Goal: Information Seeking & Learning: Learn about a topic

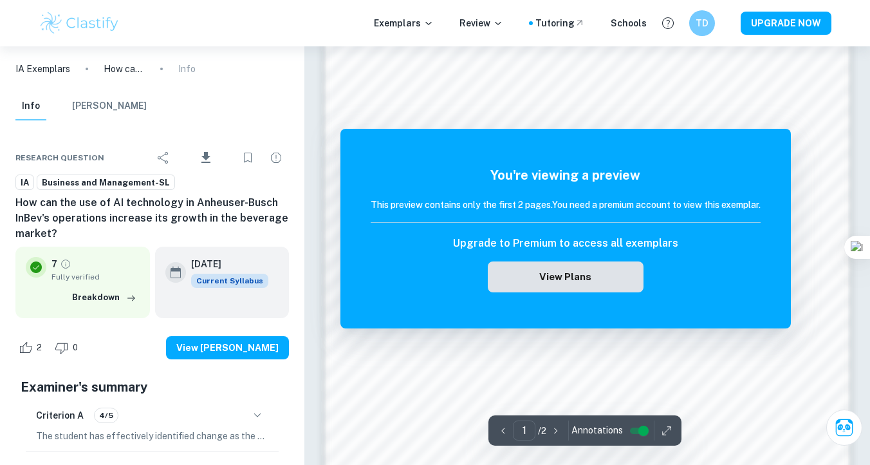
click at [579, 279] on button "View Plans" at bounding box center [566, 276] width 156 height 31
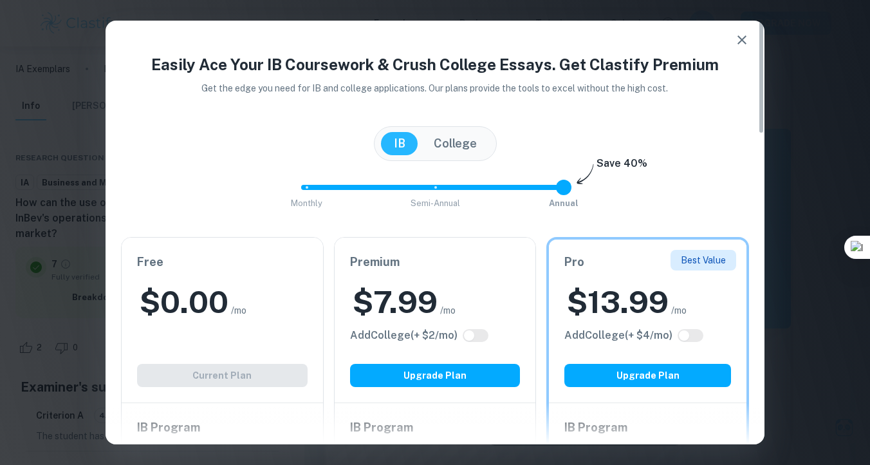
scroll to position [774, 0]
click at [736, 42] on icon "button" at bounding box center [741, 39] width 15 height 15
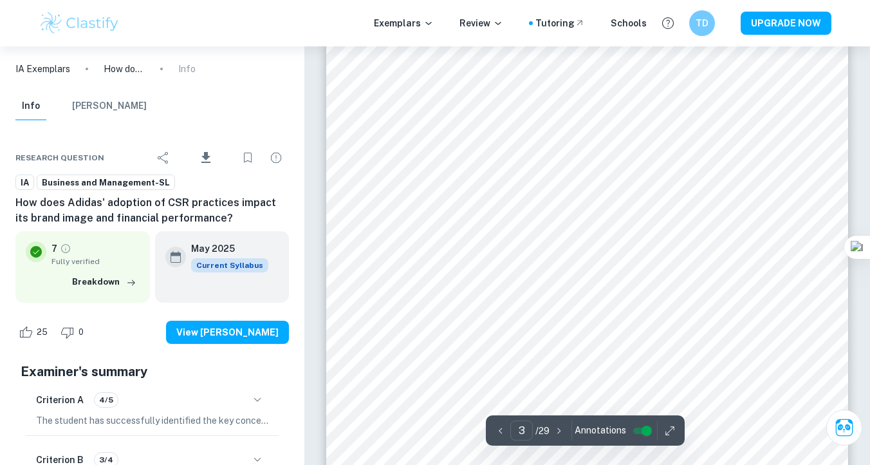
scroll to position [1793, 0]
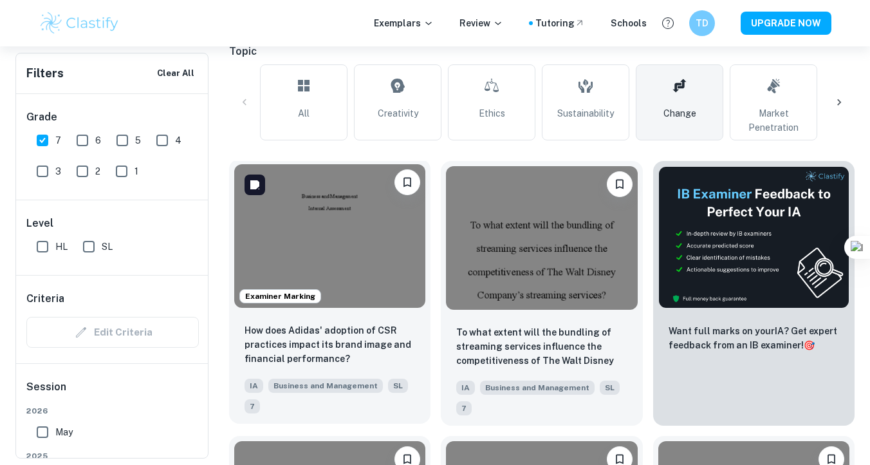
scroll to position [373, 0]
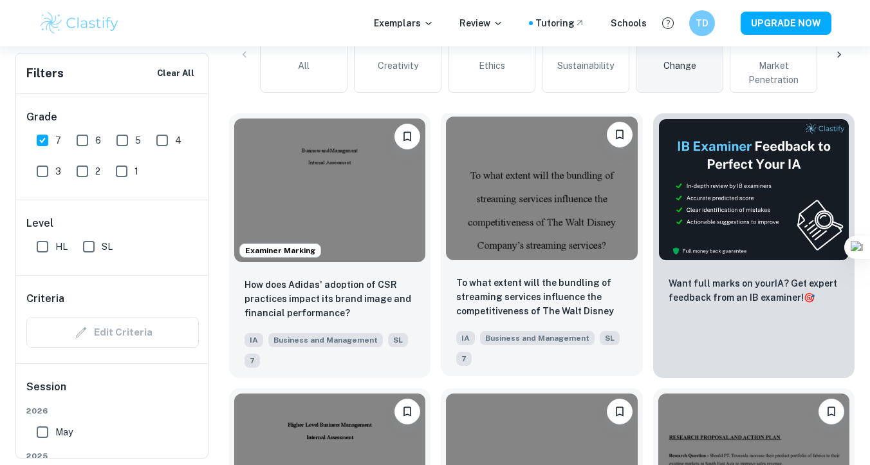
click at [566, 284] on p "To what extent will the bundling of streaming services influence the competitiv…" at bounding box center [541, 297] width 171 height 44
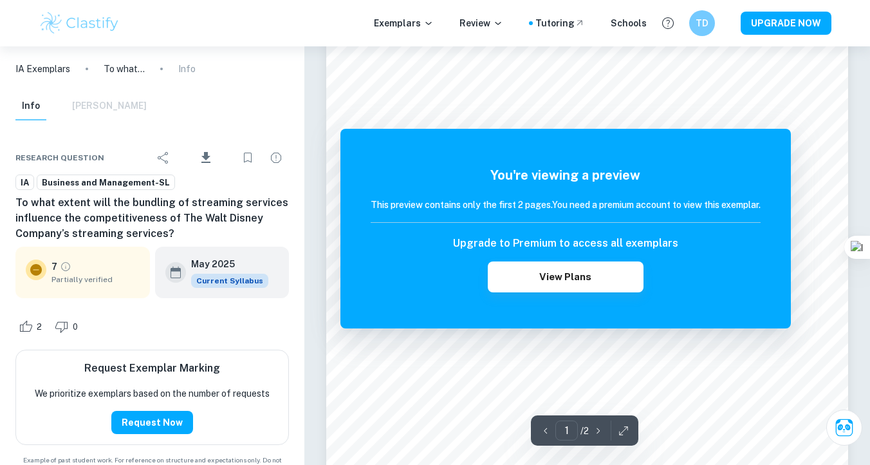
scroll to position [237, 0]
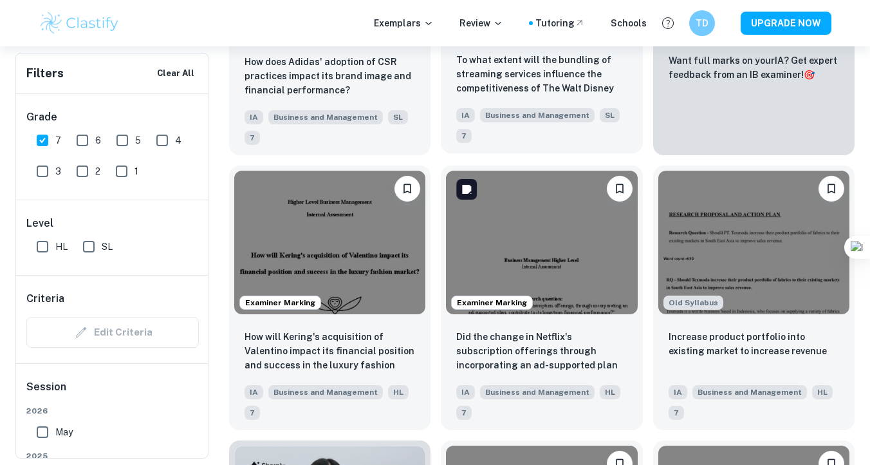
scroll to position [606, 0]
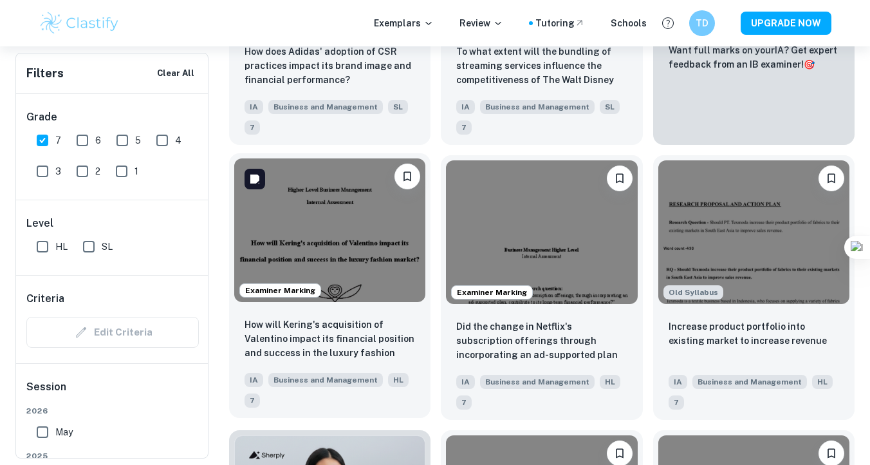
click at [389, 261] on img at bounding box center [329, 230] width 191 height 144
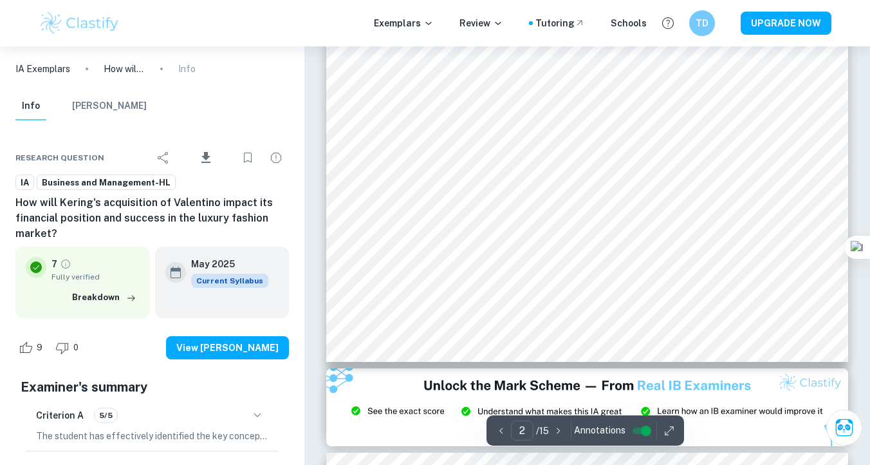
type input "3"
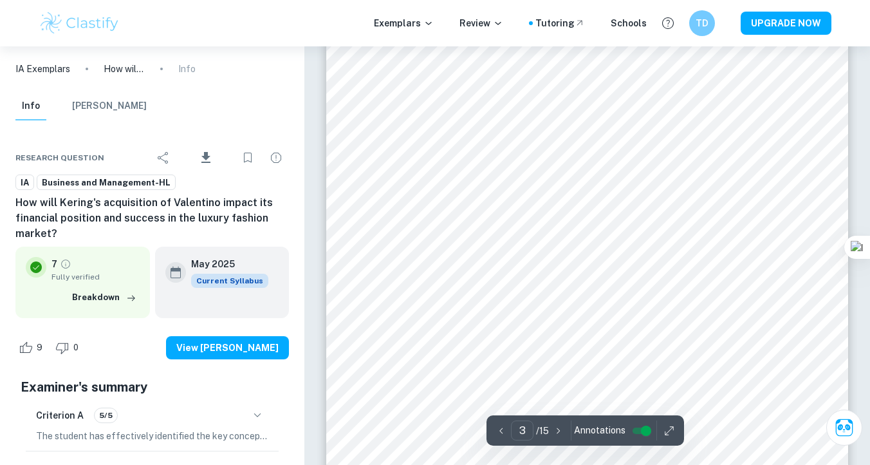
scroll to position [1725, 0]
